Goal: Task Accomplishment & Management: Manage account settings

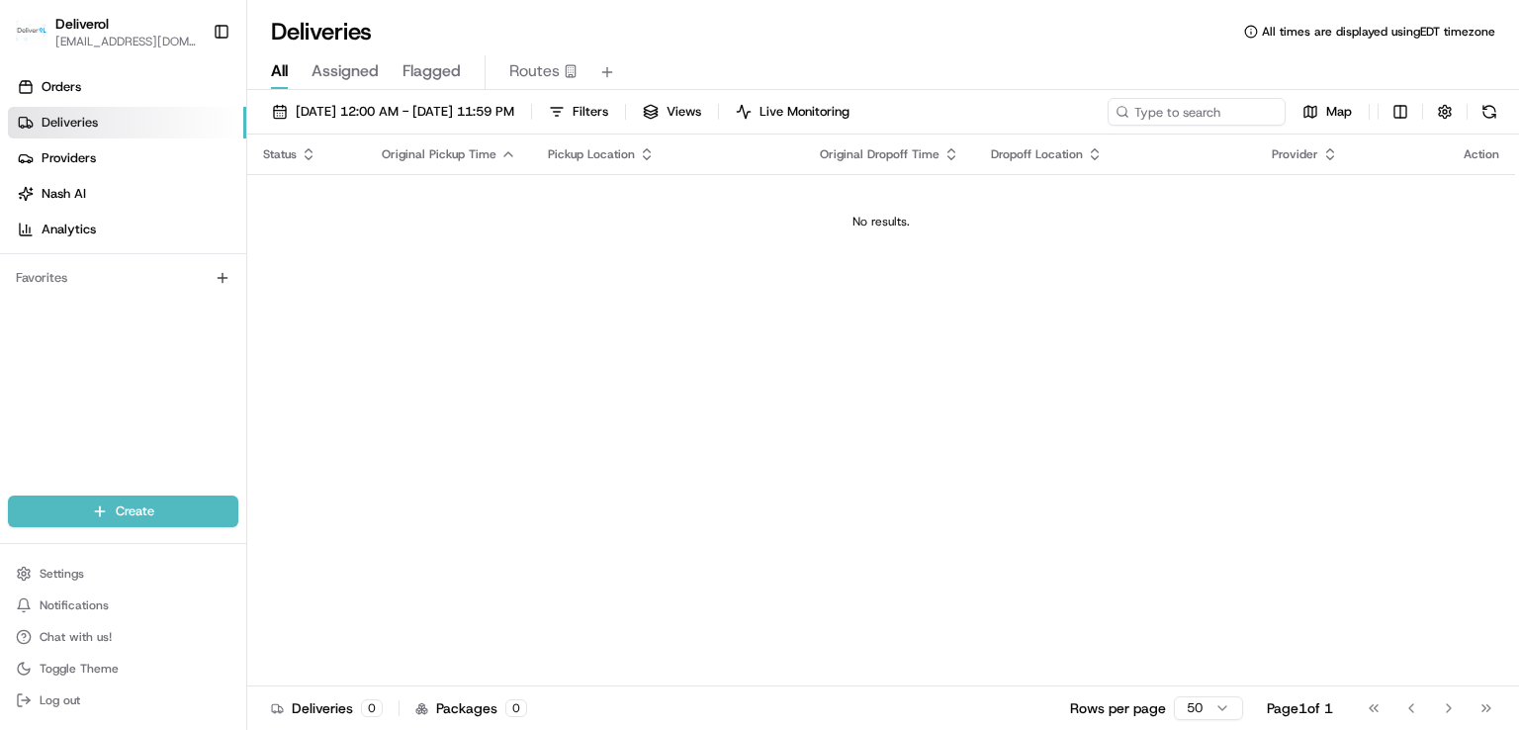
click at [915, 404] on div "Status Original Pickup Time Pickup Location Original Dropoff Time Dropoff Locat…" at bounding box center [881, 410] width 1268 height 552
click at [61, 144] on link "Providers" at bounding box center [127, 158] width 238 height 32
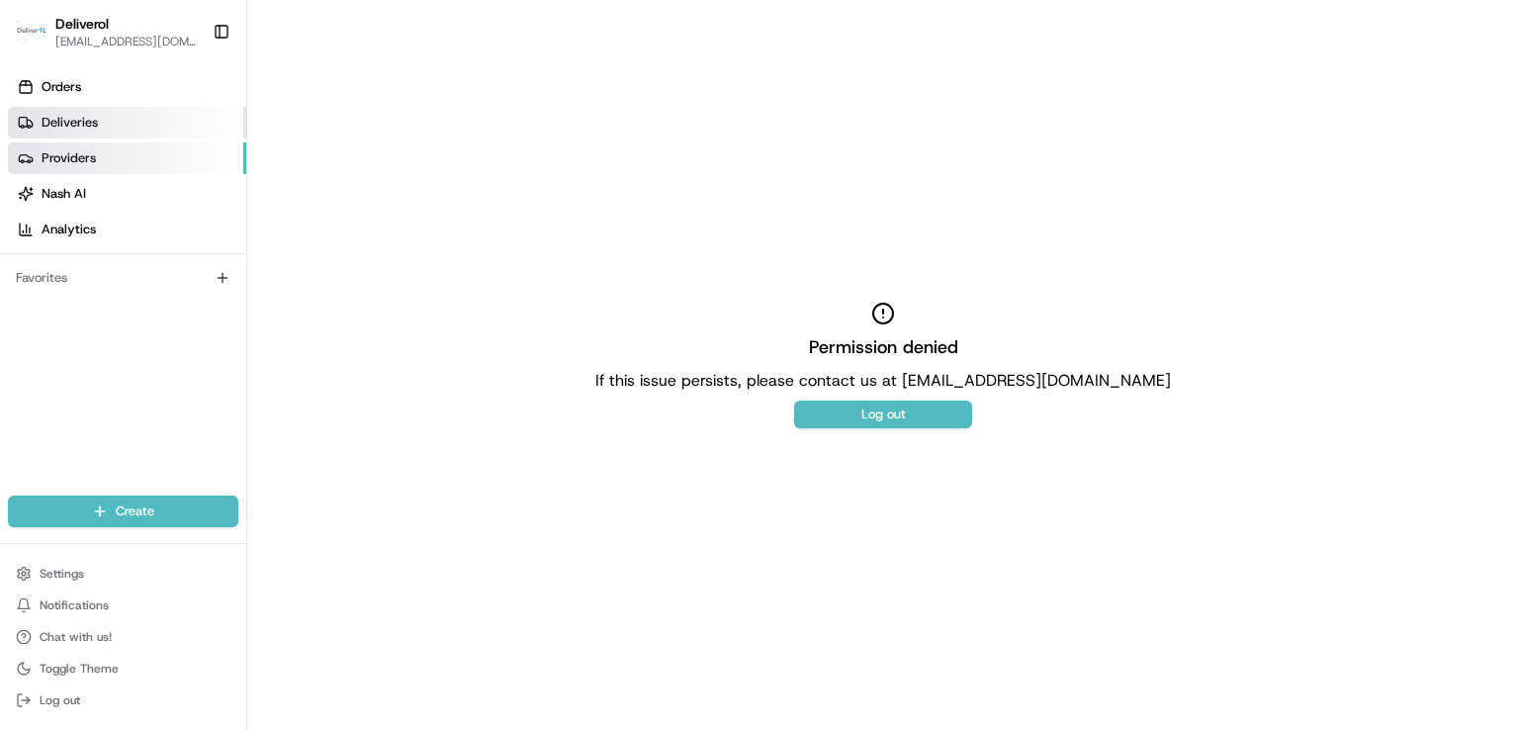
click at [75, 128] on span "Deliveries" at bounding box center [70, 123] width 56 height 18
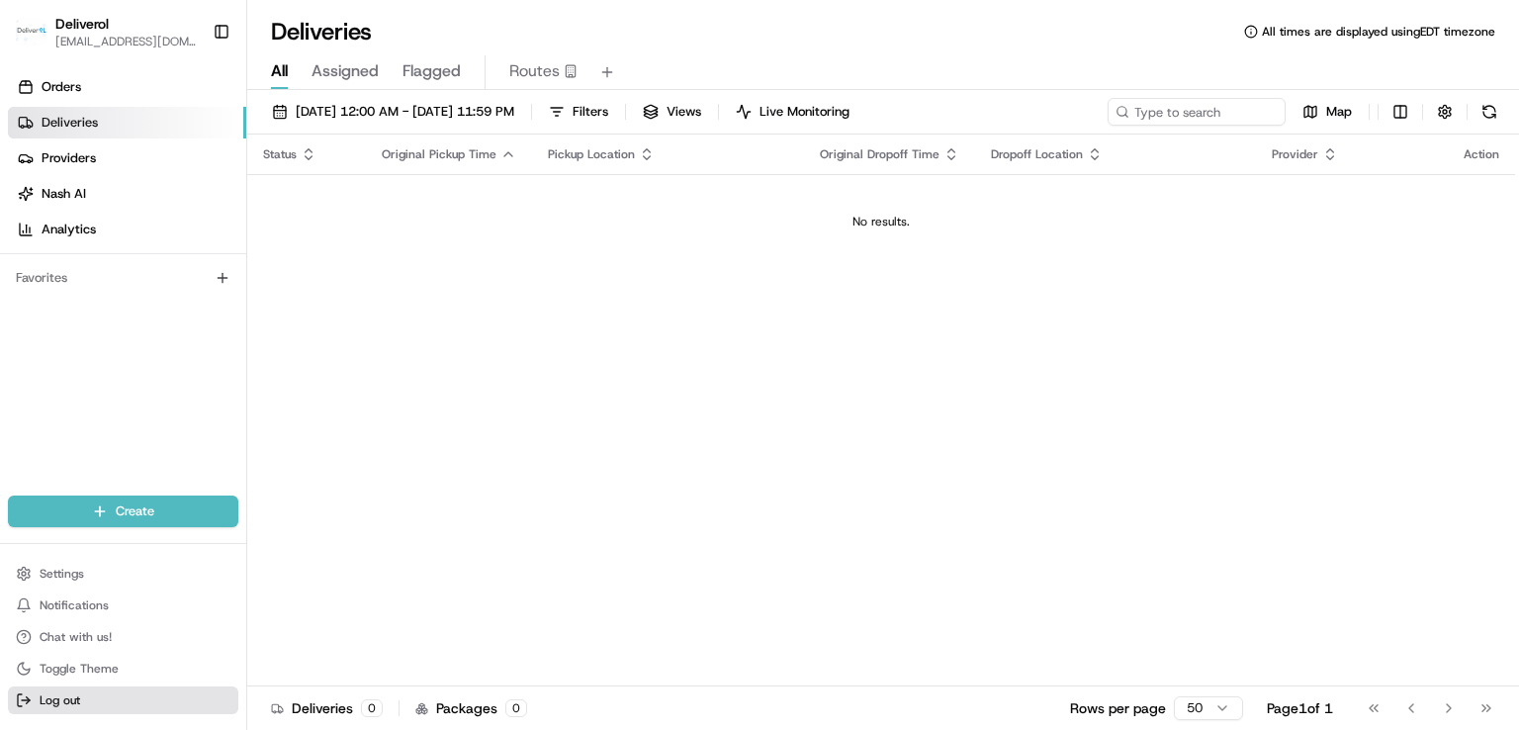
click at [50, 698] on span "Log out" at bounding box center [60, 700] width 41 height 16
